Goal: Task Accomplishment & Management: Use online tool/utility

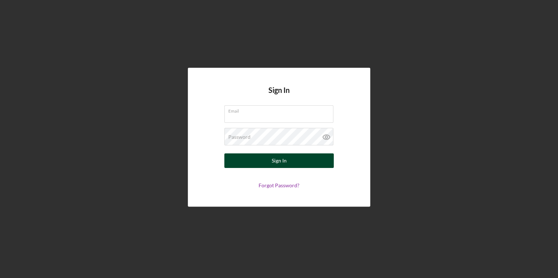
type input "[EMAIL_ADDRESS][DOMAIN_NAME]"
click at [285, 164] on div "Sign In" at bounding box center [279, 161] width 15 height 15
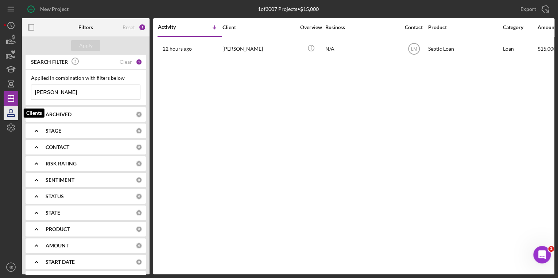
click at [13, 116] on icon "button" at bounding box center [11, 113] width 18 height 18
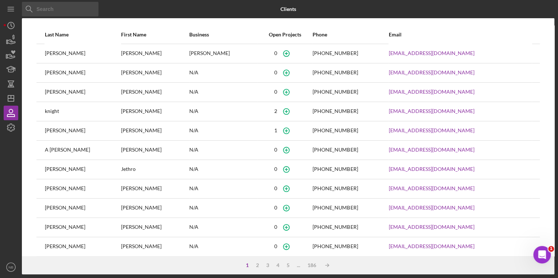
click at [61, 11] on input at bounding box center [60, 9] width 77 height 15
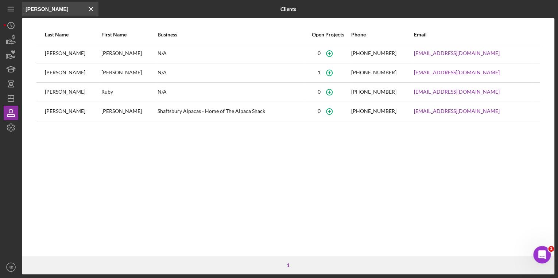
scroll to position [0, 2629]
type input "Yates ..."
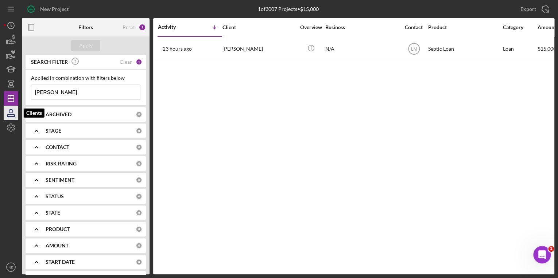
click at [13, 114] on icon "button" at bounding box center [11, 113] width 18 height 18
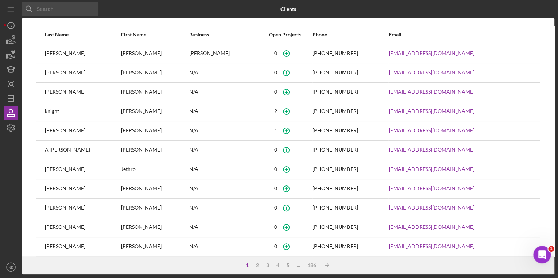
click at [75, 8] on input at bounding box center [60, 9] width 77 height 15
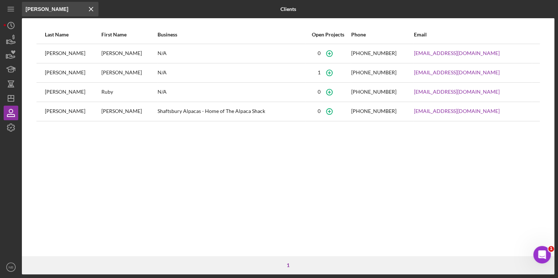
type input "[PERSON_NAME]"
click at [53, 74] on div "[PERSON_NAME]" at bounding box center [73, 73] width 56 height 18
click at [15, 102] on icon "Icon/Dashboard" at bounding box center [11, 98] width 18 height 18
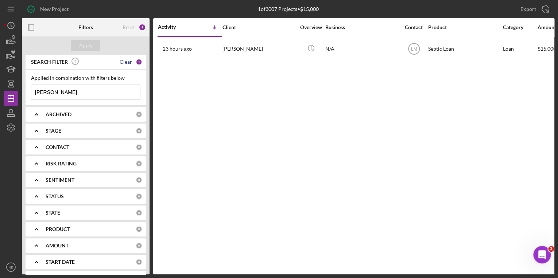
click at [123, 60] on div "Clear" at bounding box center [126, 62] width 12 height 6
click at [71, 96] on input at bounding box center [85, 92] width 109 height 15
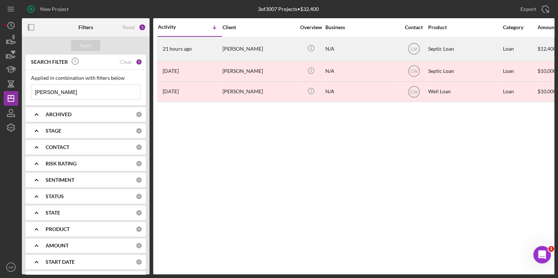
type input "[PERSON_NAME]"
click at [242, 53] on div "[PERSON_NAME]" at bounding box center [258, 48] width 73 height 23
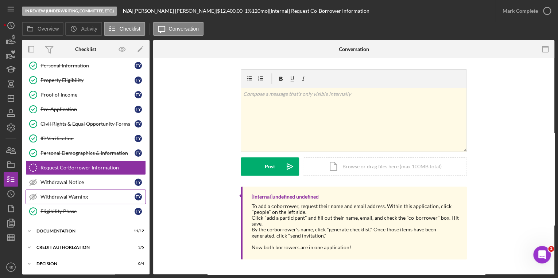
scroll to position [67, 0]
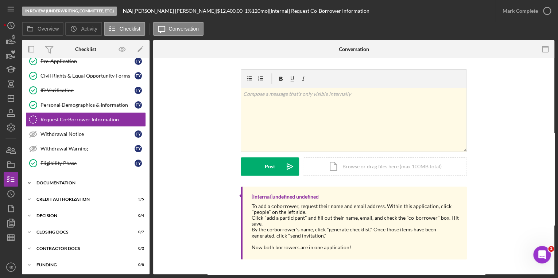
click at [27, 179] on icon "Icon/Expander" at bounding box center [29, 183] width 15 height 15
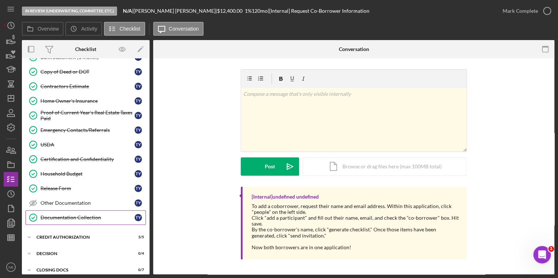
scroll to position [213, 0]
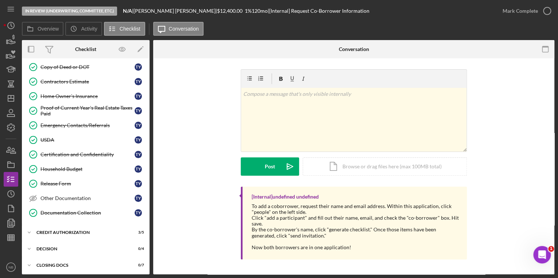
click at [50, 9] on div "In Review (Underwriting, Committee, Etc.)" at bounding box center [69, 11] width 95 height 9
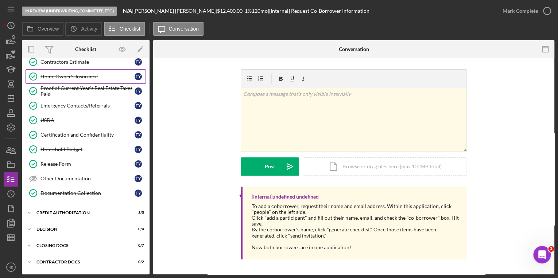
scroll to position [233, 0]
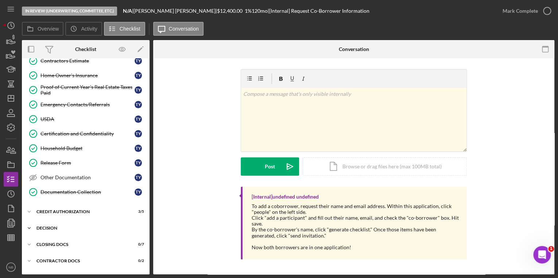
click at [34, 225] on icon "Icon/Expander" at bounding box center [29, 228] width 15 height 15
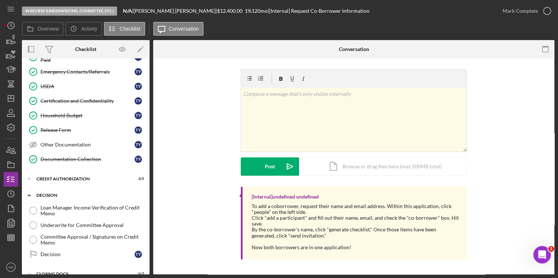
scroll to position [306, 0]
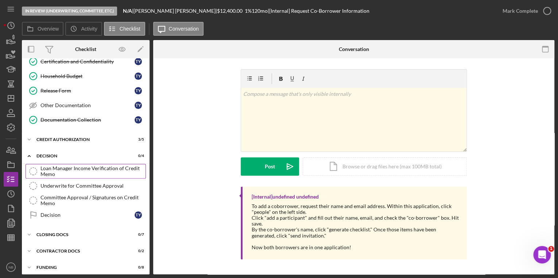
click at [99, 168] on div "Loan Manager Income Verification of Credit Memo" at bounding box center [92, 172] width 105 height 12
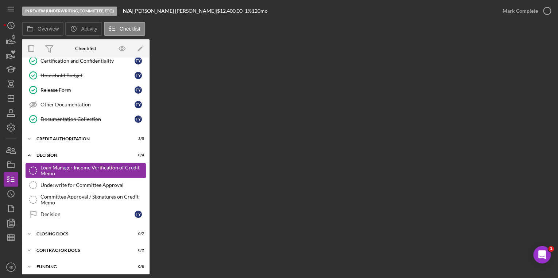
scroll to position [306, 0]
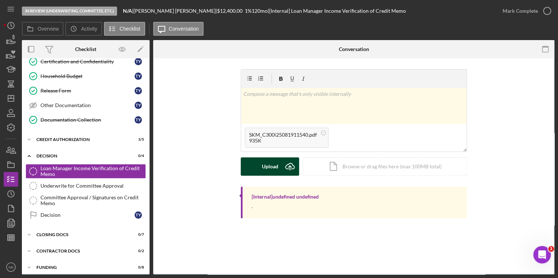
click at [249, 168] on button "Upload Icon/Upload" at bounding box center [270, 167] width 58 height 18
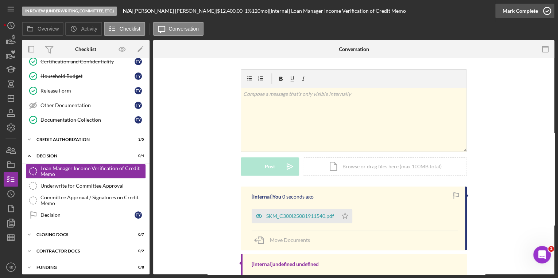
click at [549, 9] on icon "button" at bounding box center [547, 11] width 18 height 18
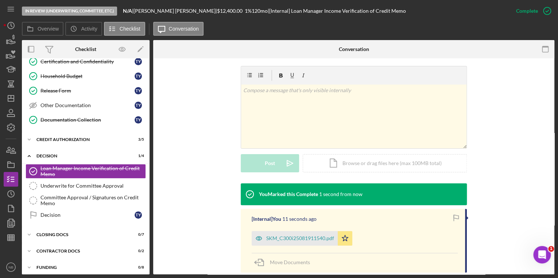
scroll to position [0, 0]
